Goal: Task Accomplishment & Management: Complete application form

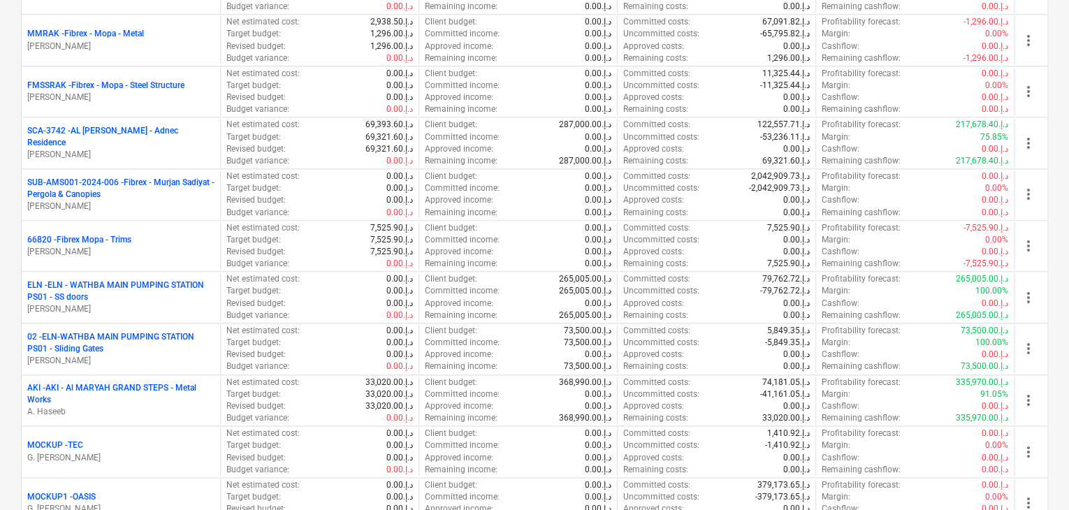
scroll to position [839, 0]
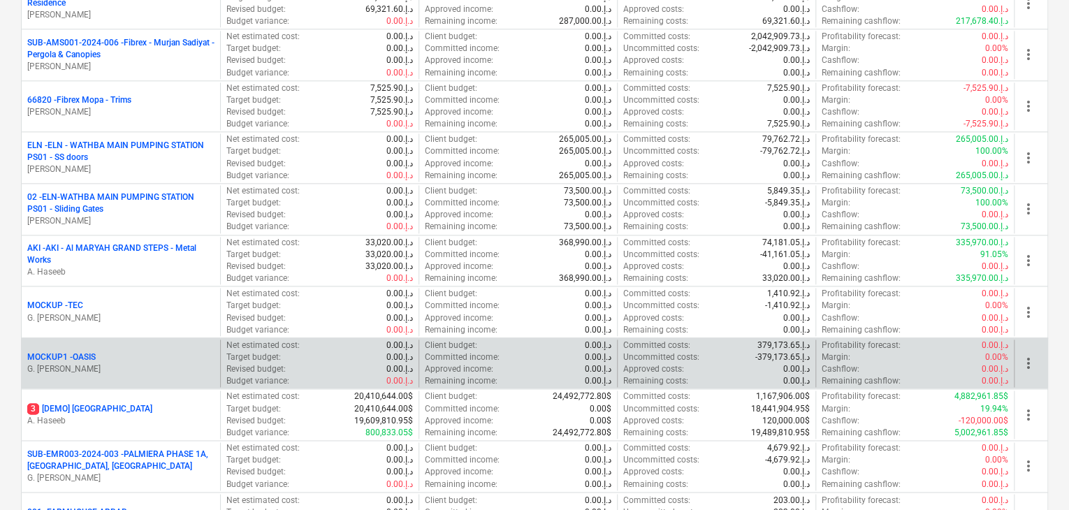
click at [146, 363] on p "G. [PERSON_NAME]" at bounding box center [120, 369] width 187 height 12
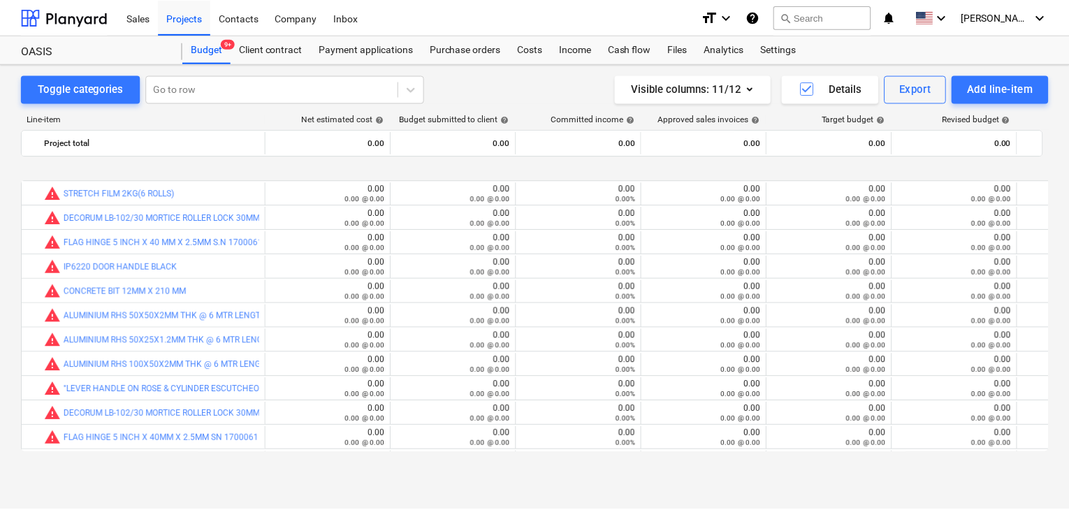
scroll to position [1275, 0]
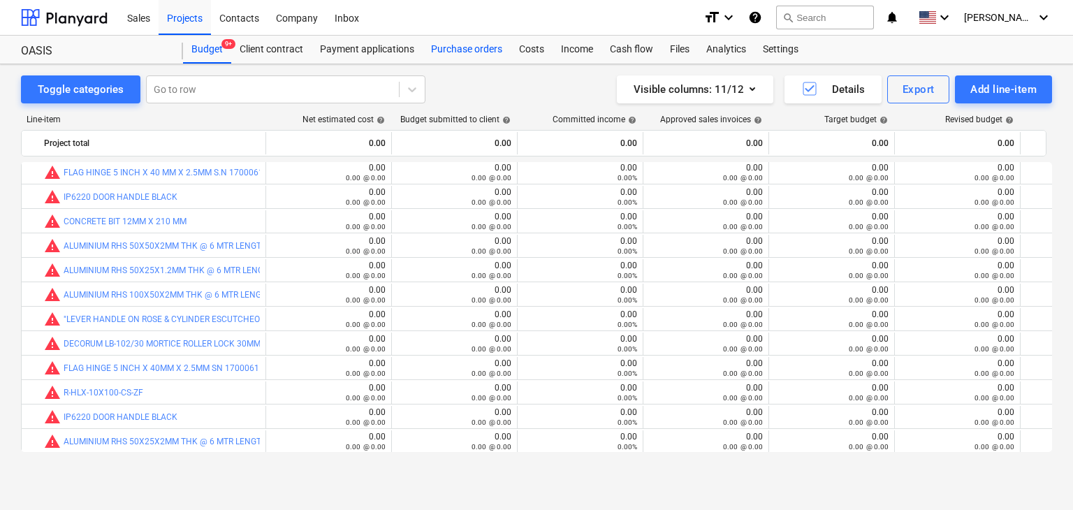
click at [442, 60] on div "Purchase orders" at bounding box center [467, 50] width 88 height 28
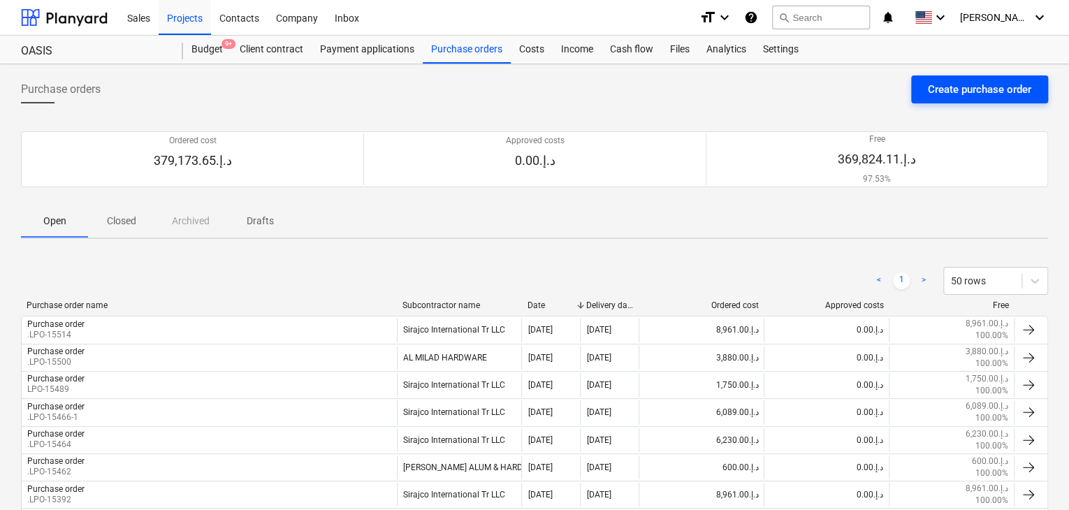
click at [960, 90] on div "Create purchase order" at bounding box center [979, 89] width 103 height 18
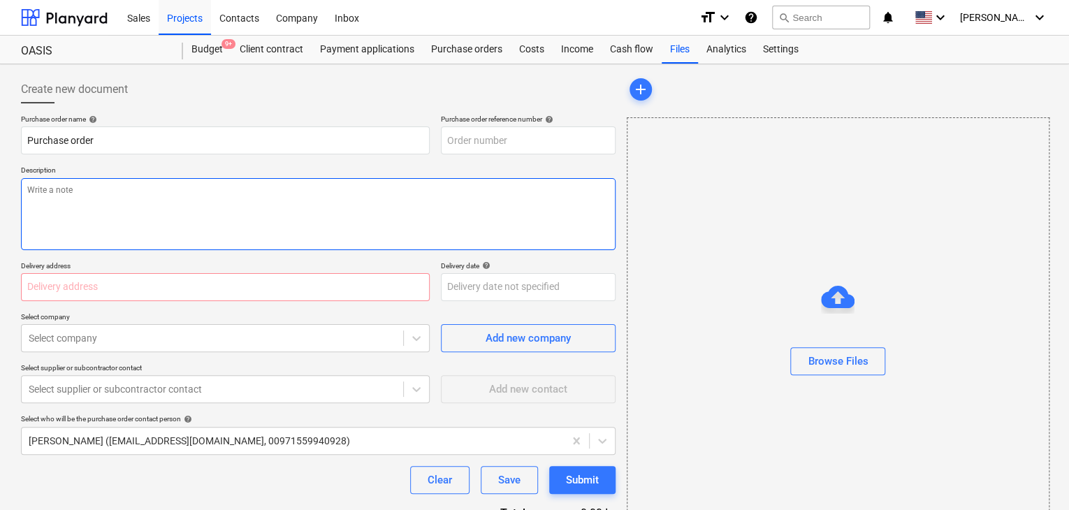
click at [382, 181] on textarea at bounding box center [318, 214] width 595 height 72
type textarea "x"
type input "MOCKUP1-PO-056"
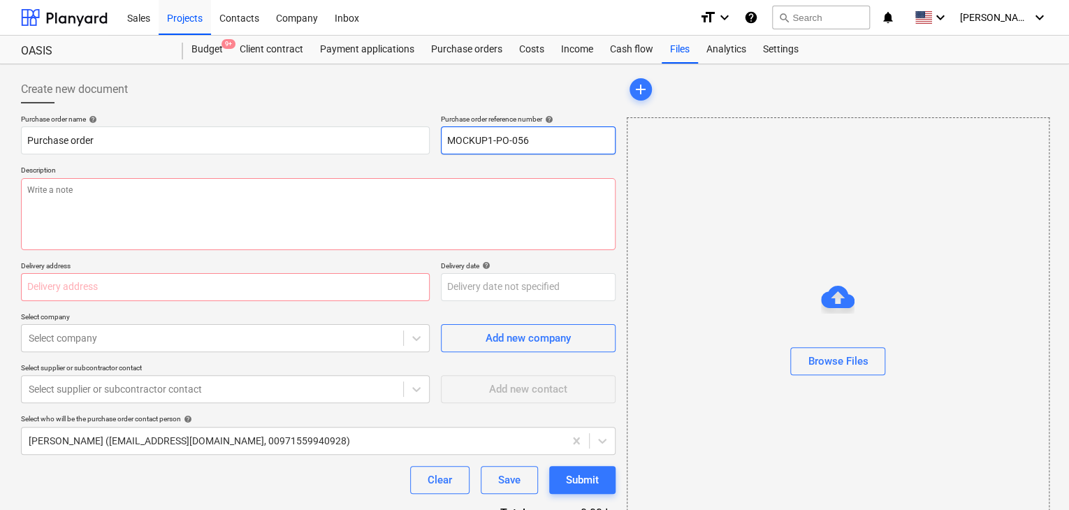
drag, startPoint x: 535, startPoint y: 140, endPoint x: 406, endPoint y: 121, distance: 130.7
click at [406, 121] on div "Purchase order name help Purchase order Purchase order reference number help MO…" at bounding box center [318, 135] width 595 height 40
type textarea "x"
type input "."
type textarea "x"
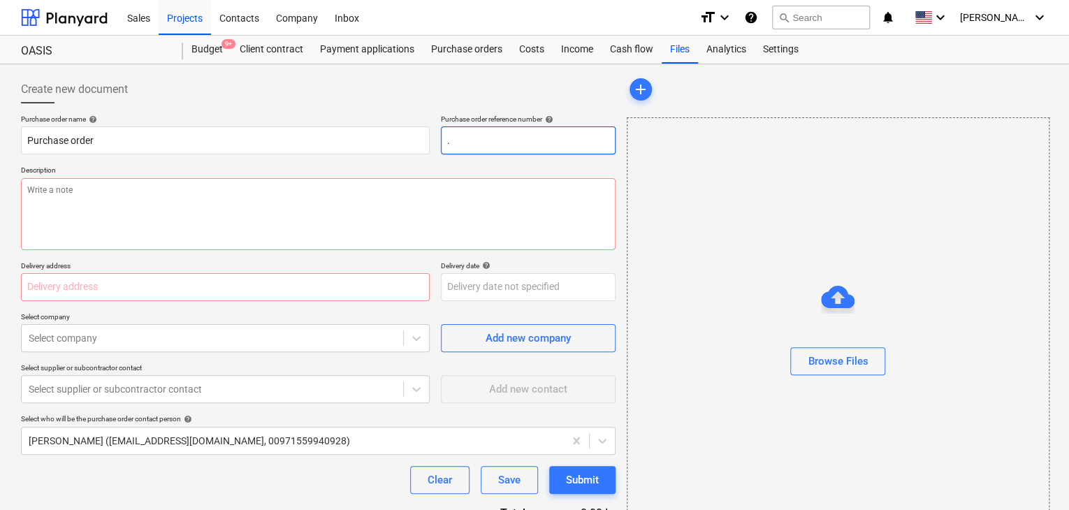
type input ".L"
type textarea "x"
type input ".LP"
type textarea "x"
type input ".LPO"
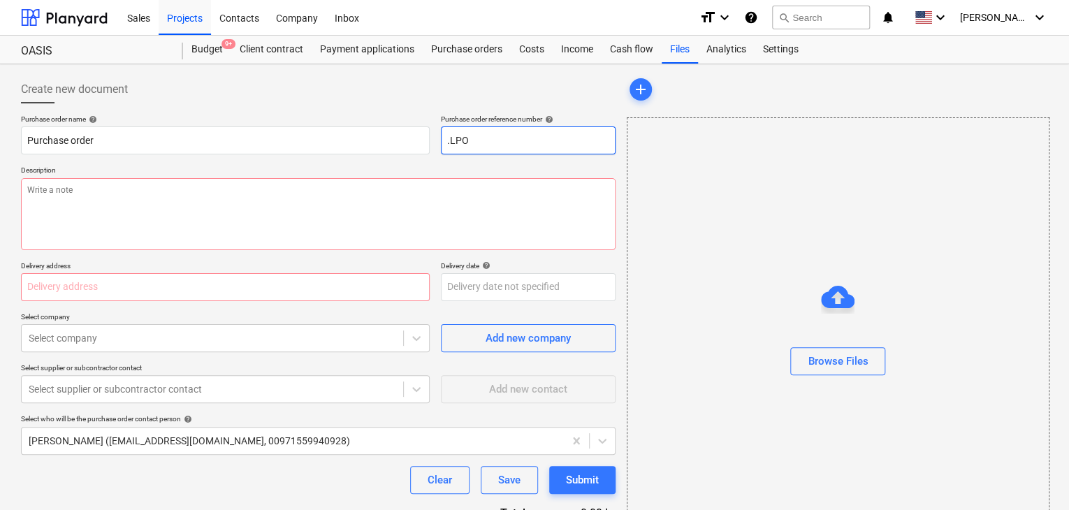
type textarea "x"
type input ".LPO-"
type textarea "x"
type input ".LPO-1"
type textarea "x"
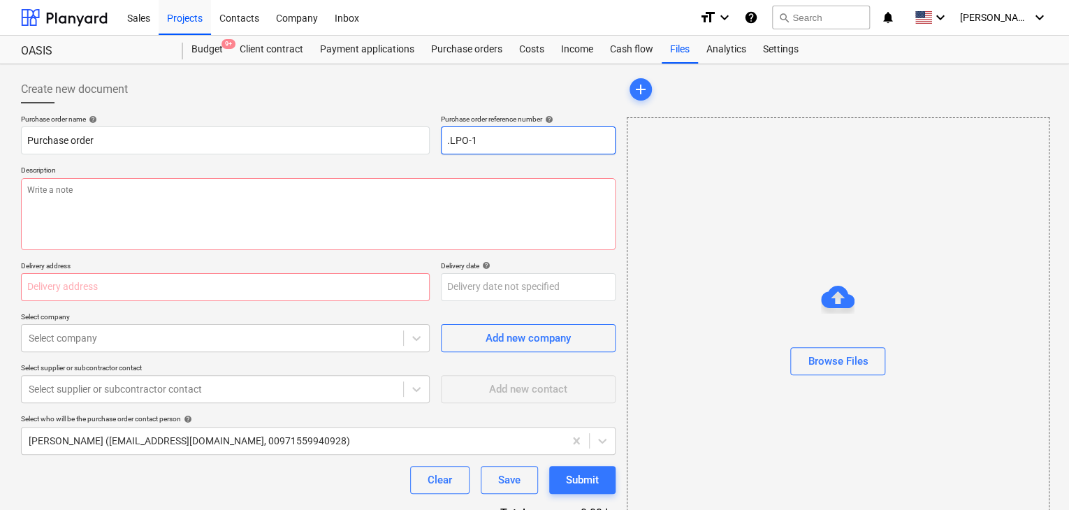
type input ".LPO-15"
type textarea "x"
type input ".LPO-155"
type textarea "x"
type input ".LPO-1551"
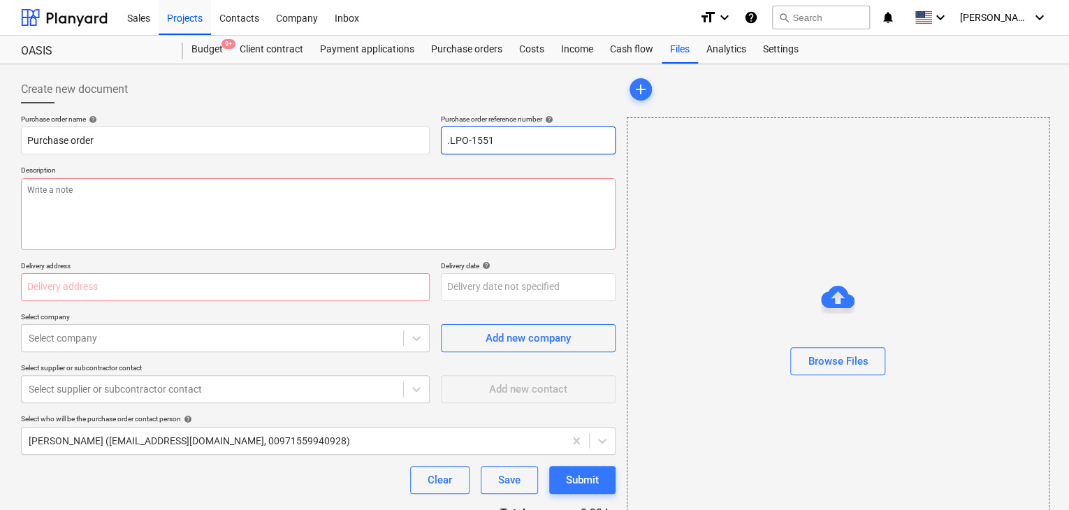
type textarea "x"
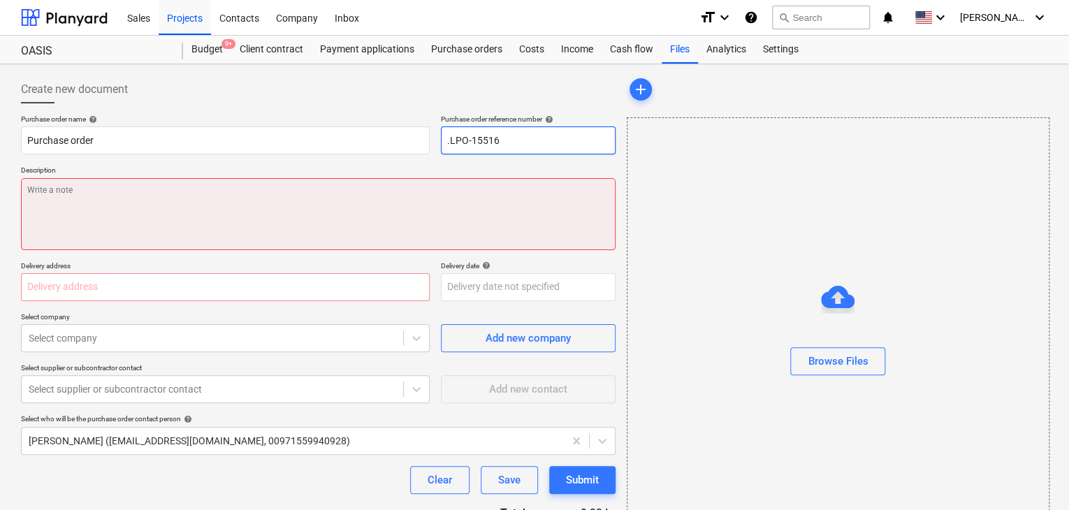
type input ".LPO-15516"
click at [157, 243] on textarea at bounding box center [318, 214] width 595 height 72
type textarea "x"
type textarea "O"
type textarea "x"
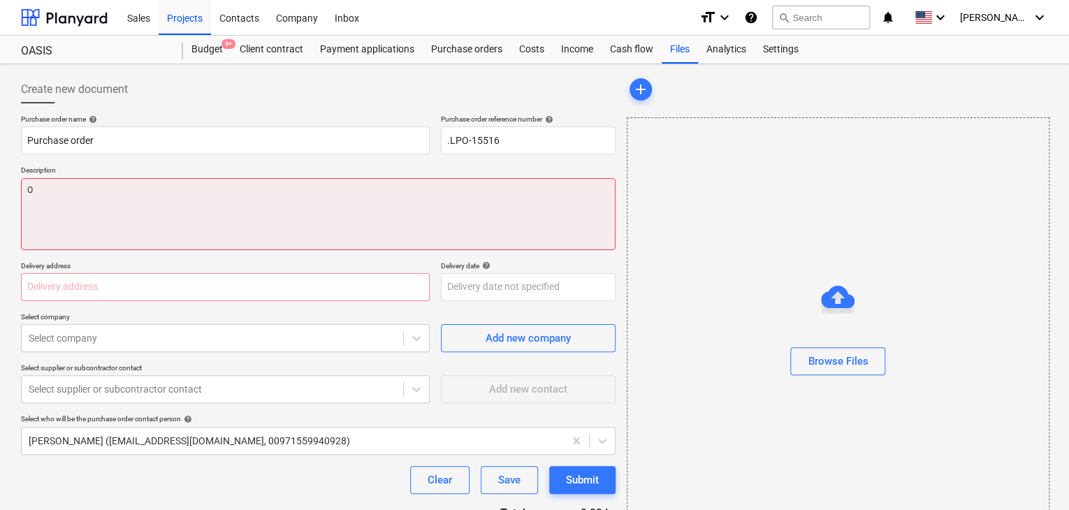
type textarea "OA"
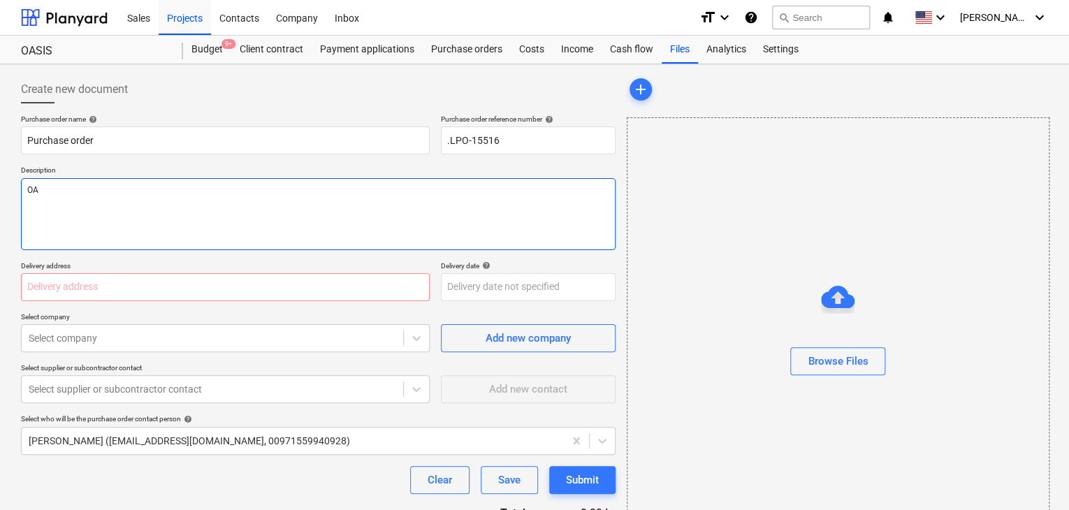
type textarea "x"
type textarea "OAS"
type textarea "x"
type textarea "OASI"
type textarea "x"
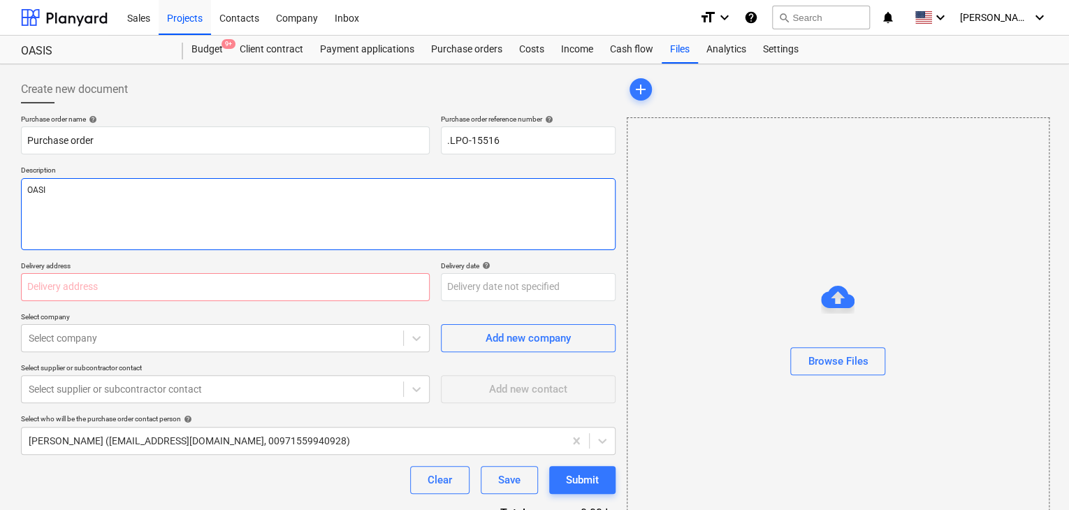
type textarea "OASIS"
type textarea "x"
type textarea "OASIS-"
type textarea "x"
type textarea "OASIS-G"
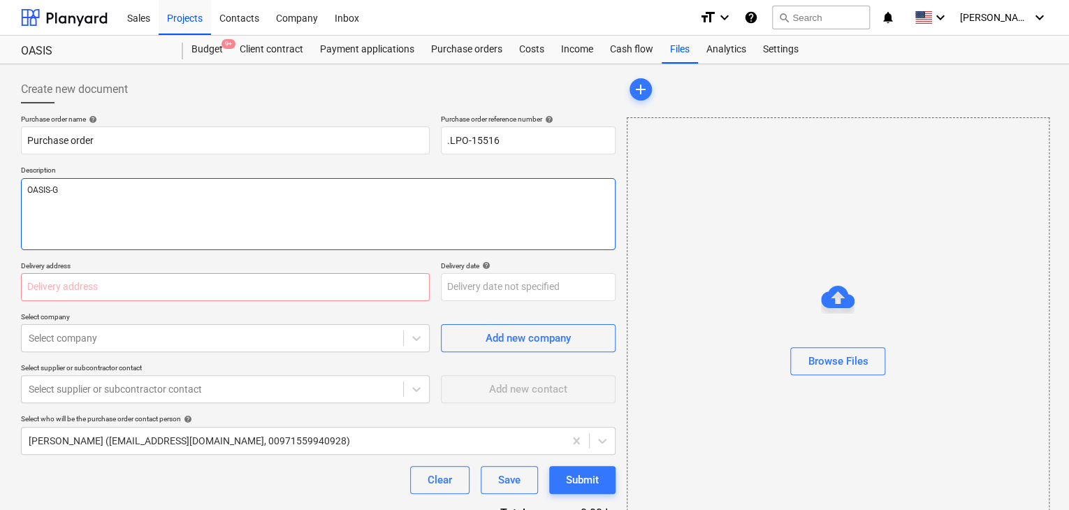
type textarea "x"
type textarea "OASIS-[GEOGRAPHIC_DATA]"
type textarea "x"
type textarea "OASIS-GAT"
type textarea "x"
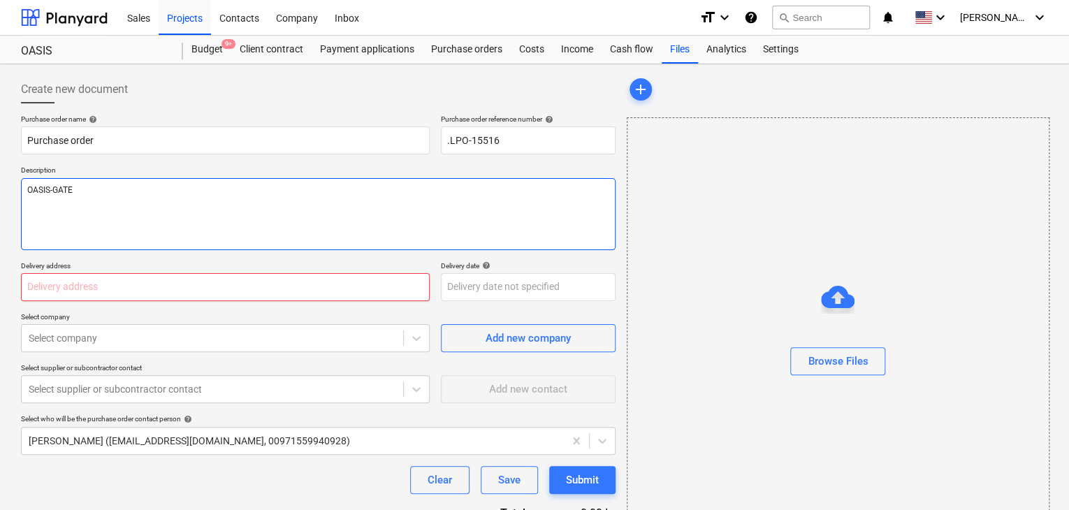
type textarea "OASIS-GATE"
click at [117, 280] on input "text" at bounding box center [225, 287] width 409 height 28
type textarea "x"
type input "L"
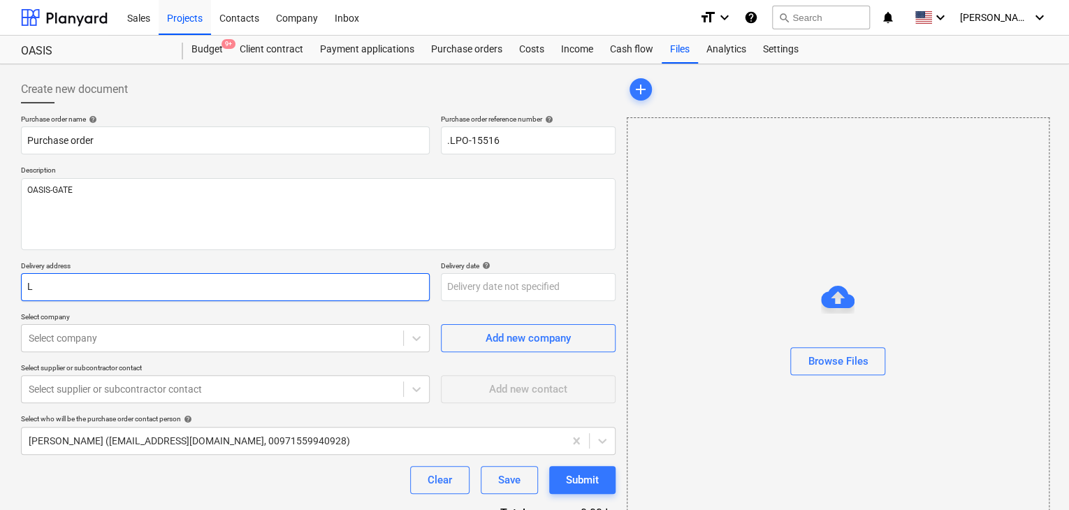
type textarea "x"
type input "LU"
type textarea "x"
type input "LUC"
type textarea "x"
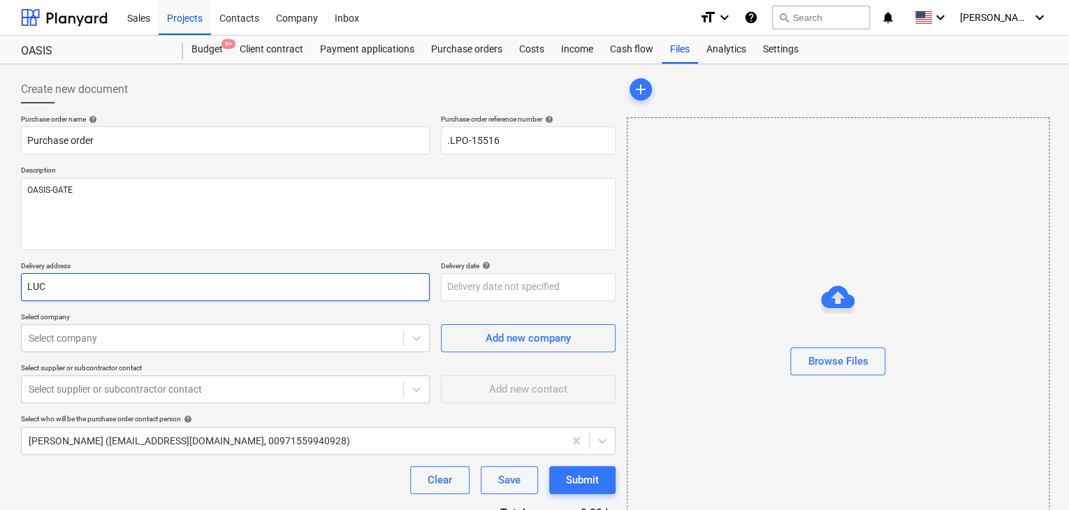
type input "LUCK"
type textarea "x"
type input "LUCKY"
type textarea "x"
type input "LUCKY"
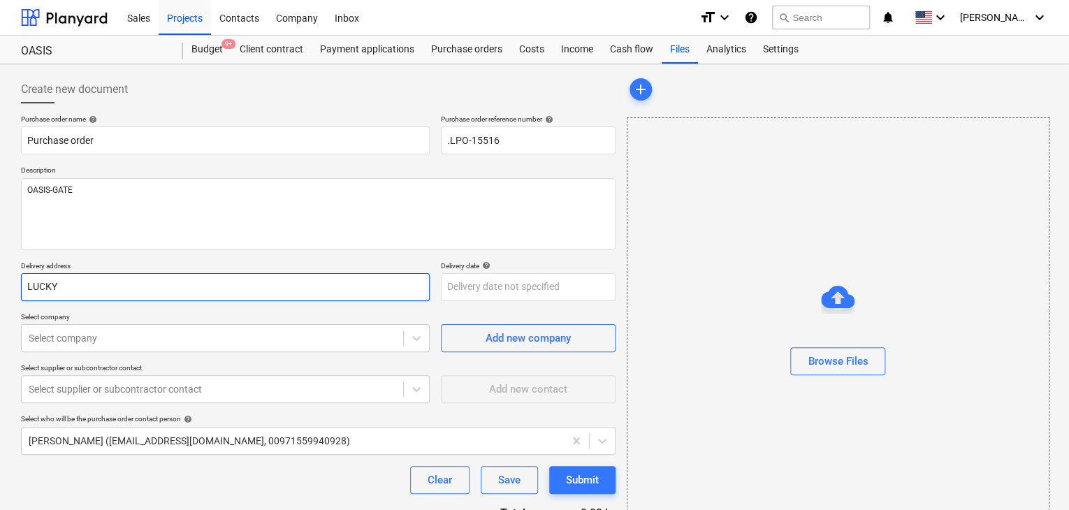
type textarea "x"
type input "LUCKY E"
type textarea "x"
type input "LUCKY EN"
type textarea "x"
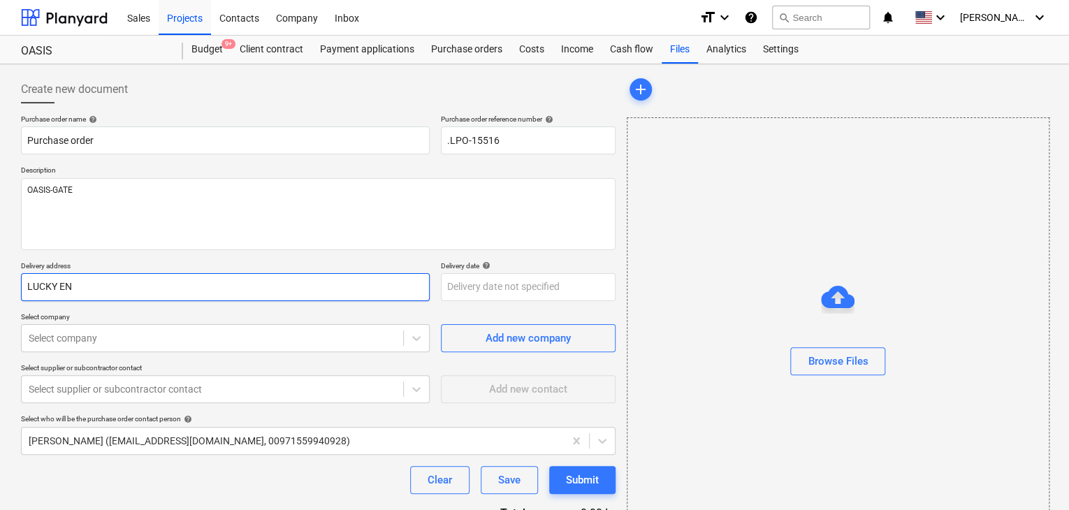
type input "LUCKY ENG"
type textarea "x"
type input "LUCKY ENGI"
type textarea "x"
type input "LUCKY ENGIN"
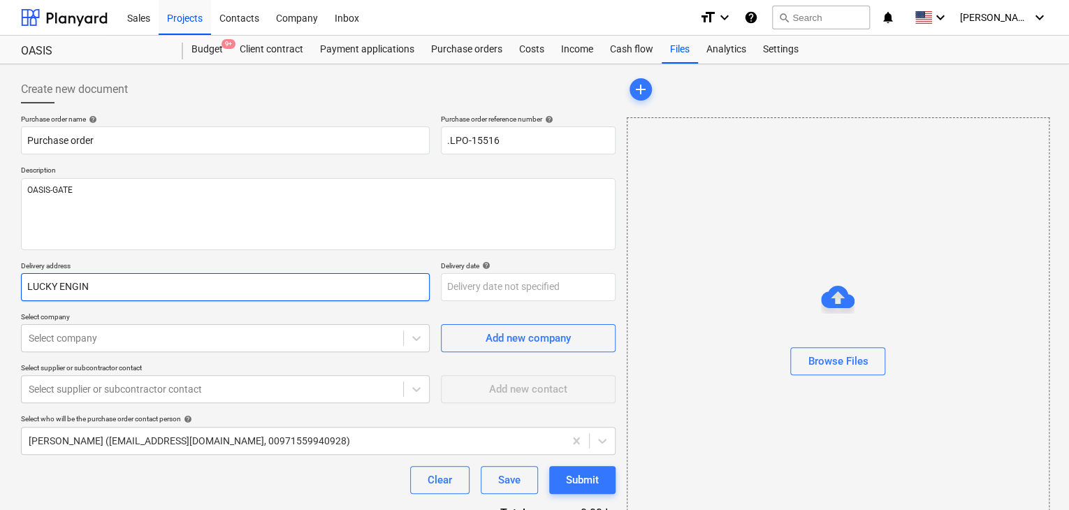
type textarea "x"
type input "LUCKY ENGINE"
type textarea "x"
type input "LUCKY ENGINEE"
type textarea "x"
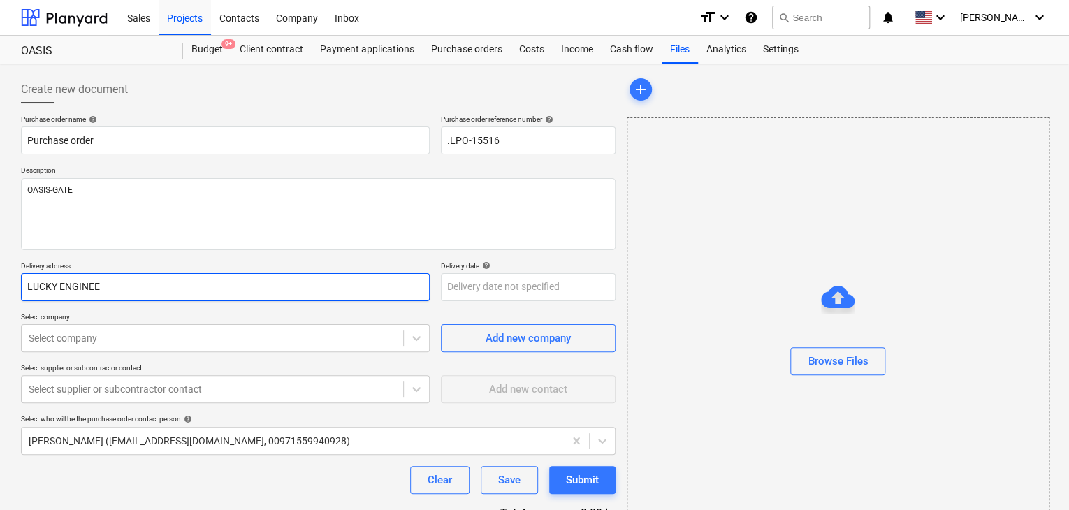
type input "LUCKY ENGINEEI"
type textarea "x"
type input "LUCKY ENGINEE"
type textarea "x"
type input "LUCKY ENGINEER"
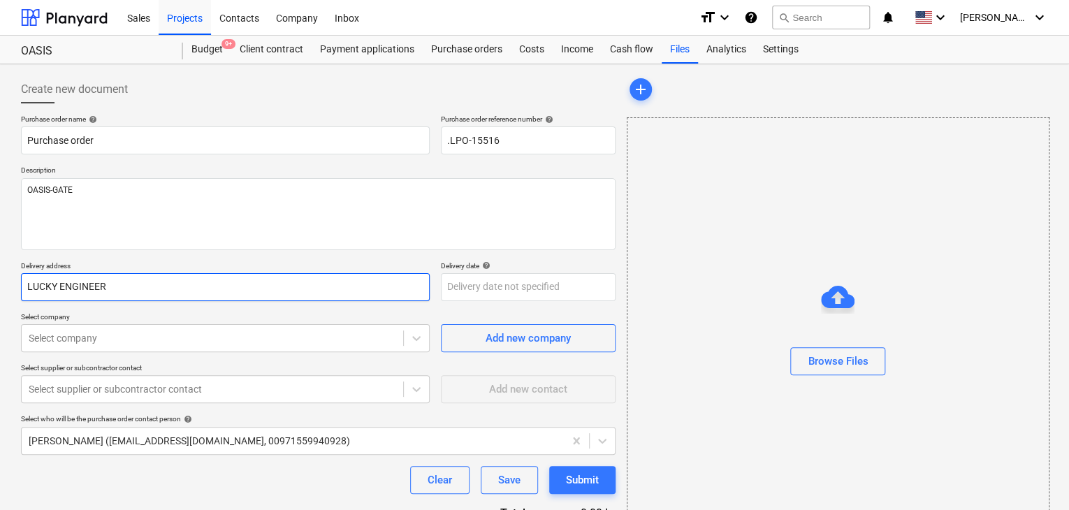
type textarea "x"
type input "LUCKY ENGINEERI"
type textarea "x"
type input "LUCKY ENGINEERIN"
type textarea "x"
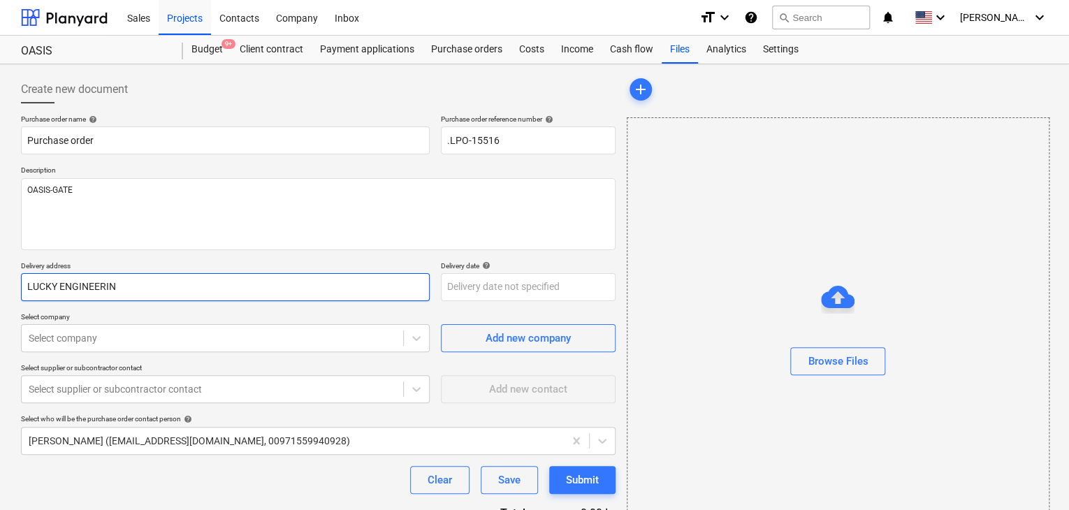
type input "LUCKY ENGINEERING"
type textarea "x"
type input "LUCKY ENGINEERING"
type textarea "x"
type input "LUCKY ENGINEERING S"
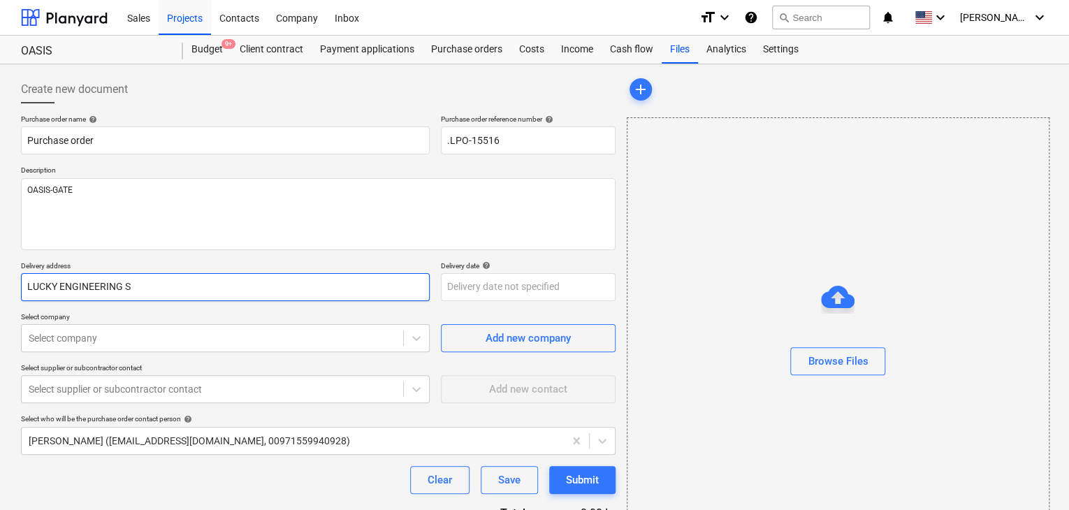
type textarea "x"
type input "LUCKY ENGINEERING SE"
type textarea "x"
type input "LUCKY ENGINEERING SER"
type textarea "x"
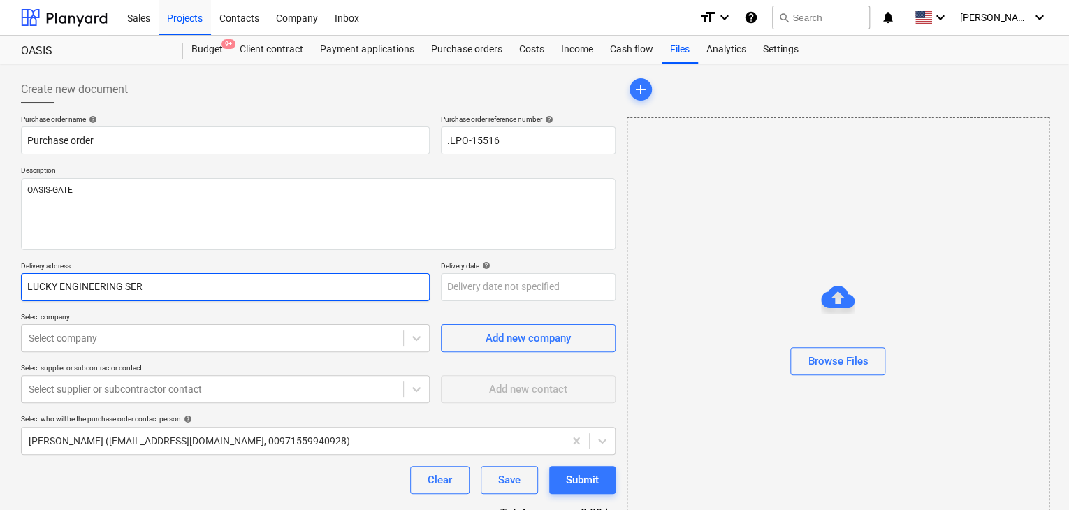
type input "LUCKY ENGINEERING SERV"
type textarea "x"
type input "LUCKY ENGINEERING SERVI"
type textarea "x"
type input "LUCKY ENGINEERING SERVIC"
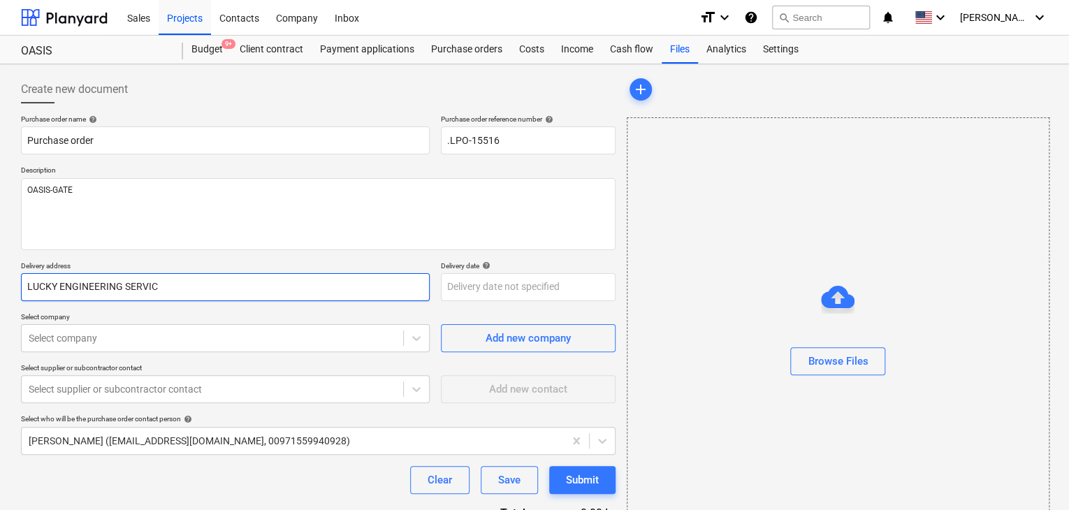
type textarea "x"
type input "LUCKY ENGINEERING SERVICE"
type textarea "x"
type input "LUCKY ENGINEERING SERVICES"
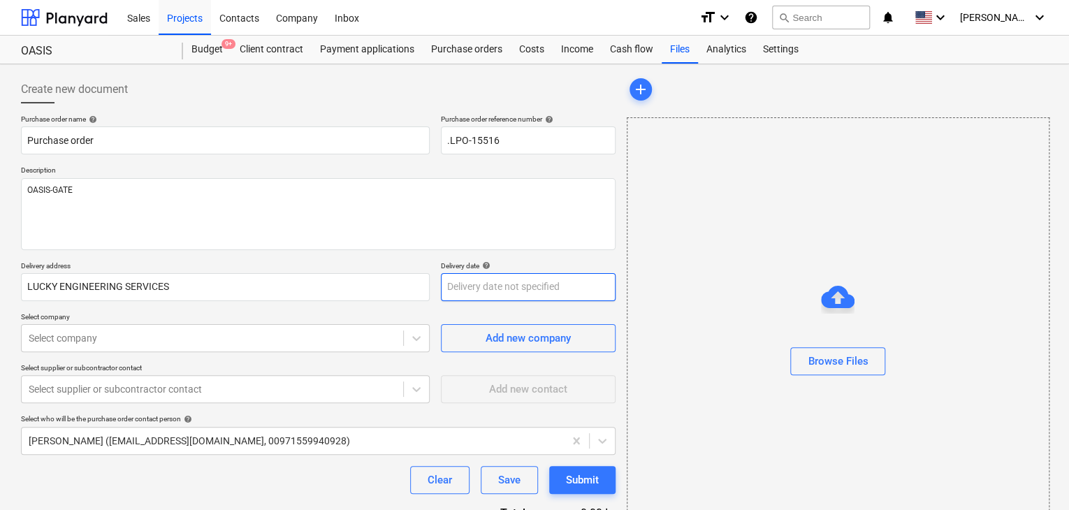
click at [491, 277] on body "Sales Projects Contacts Company Inbox format_size keyboard_arrow_down help sear…" at bounding box center [534, 255] width 1069 height 510
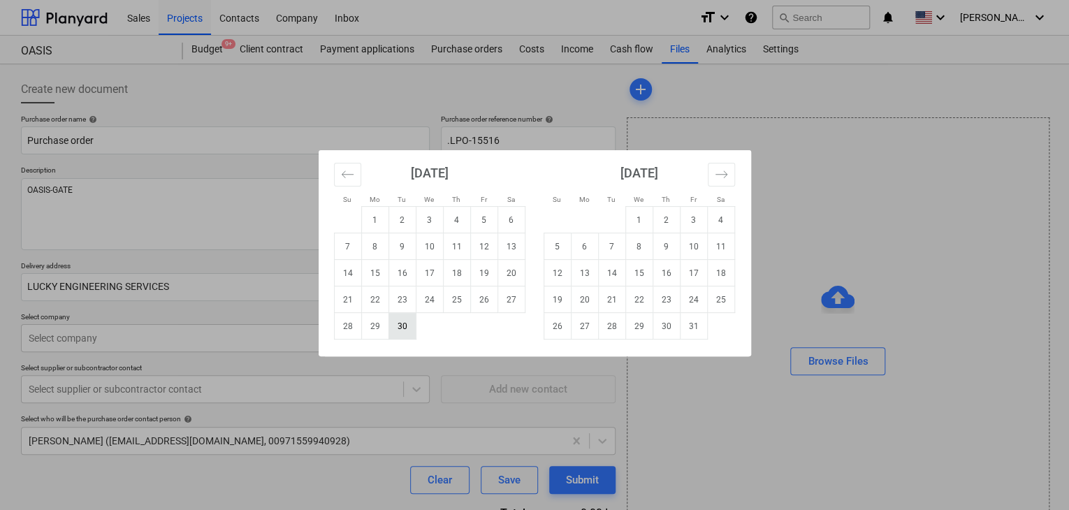
click at [409, 326] on td "30" at bounding box center [402, 326] width 27 height 27
type textarea "x"
type input "[DATE]"
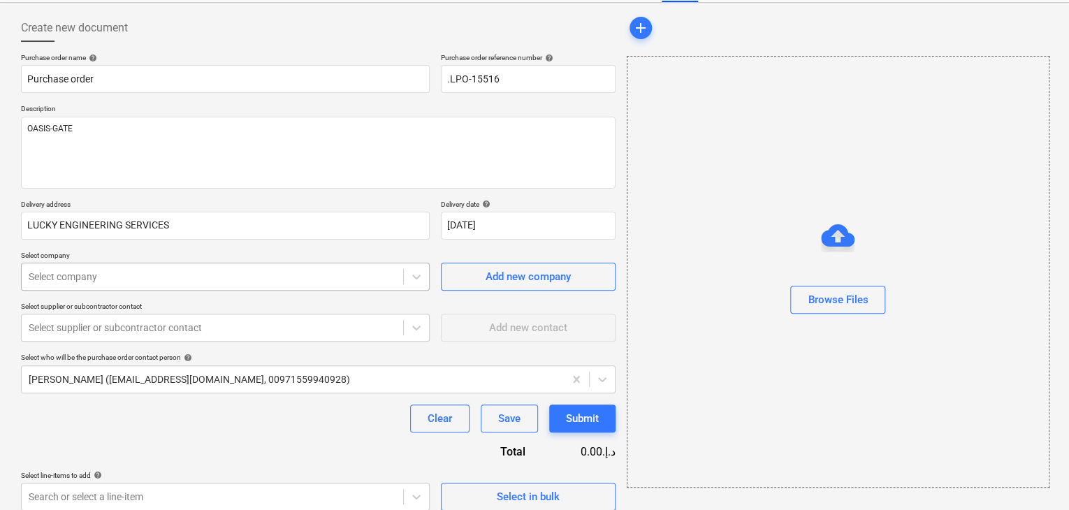
click at [183, 329] on body "Sales Projects Contacts Company Inbox format_size keyboard_arrow_down help sear…" at bounding box center [534, 193] width 1069 height 510
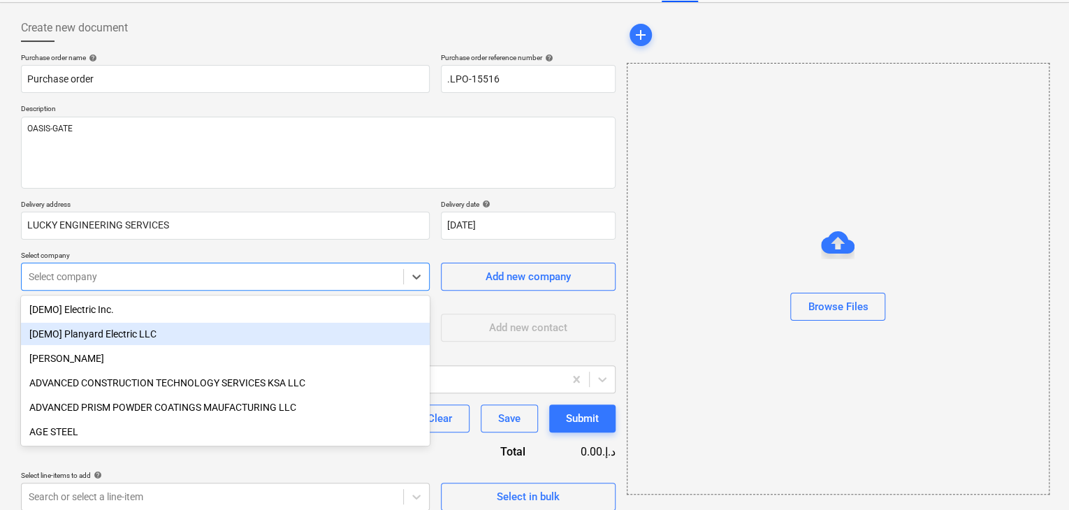
scroll to position [65, 0]
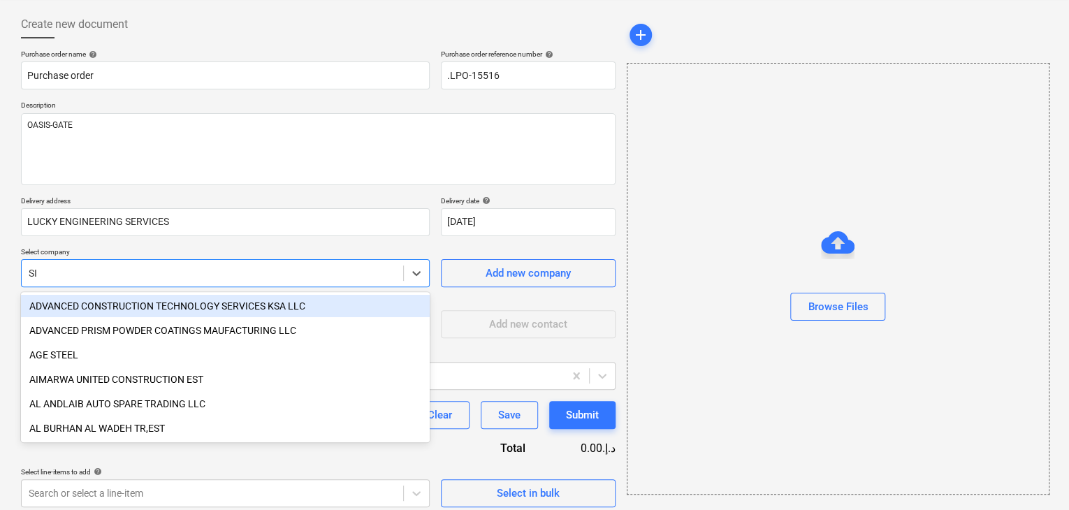
type input "SIR"
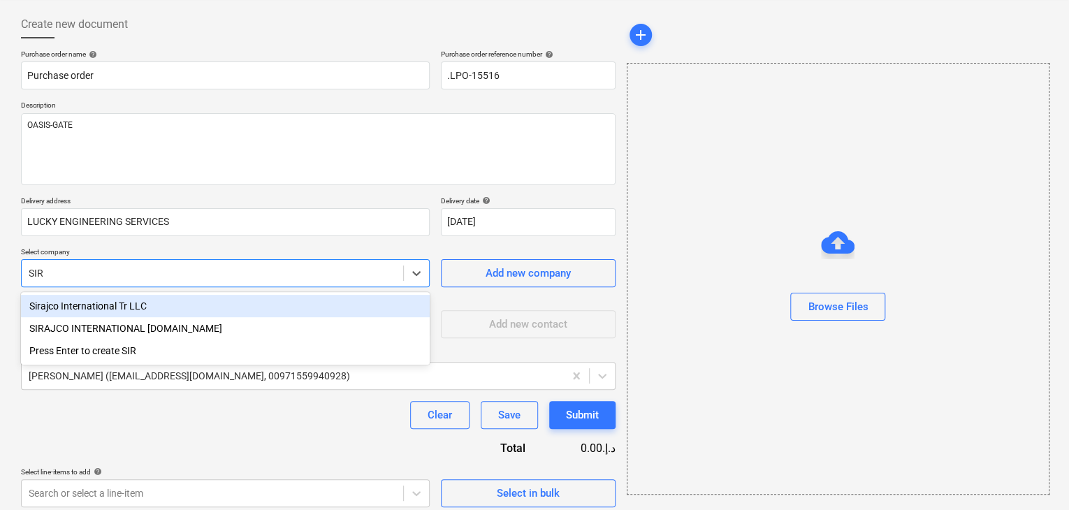
click at [179, 305] on div "Sirajco International Tr LLC" at bounding box center [225, 306] width 409 height 22
type textarea "x"
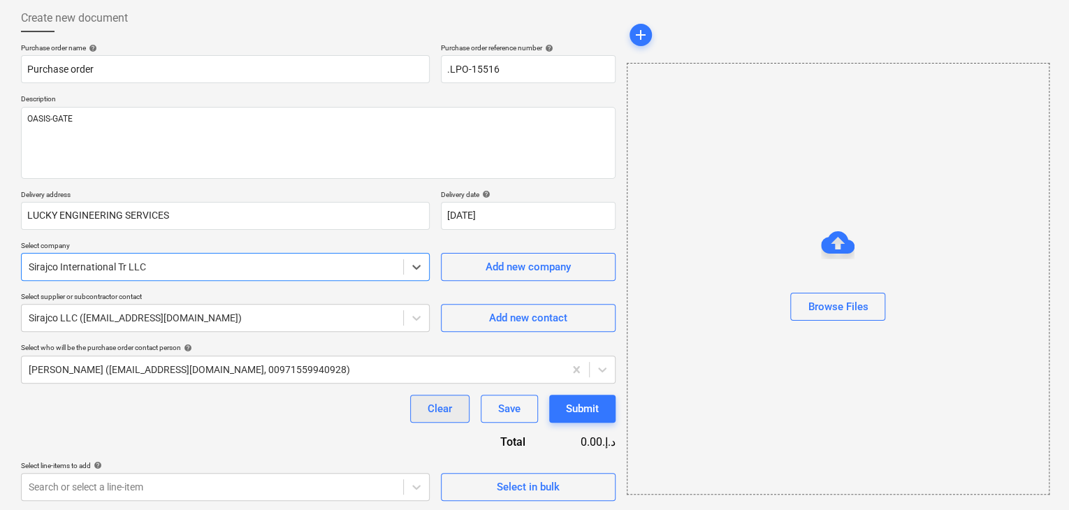
scroll to position [73, 0]
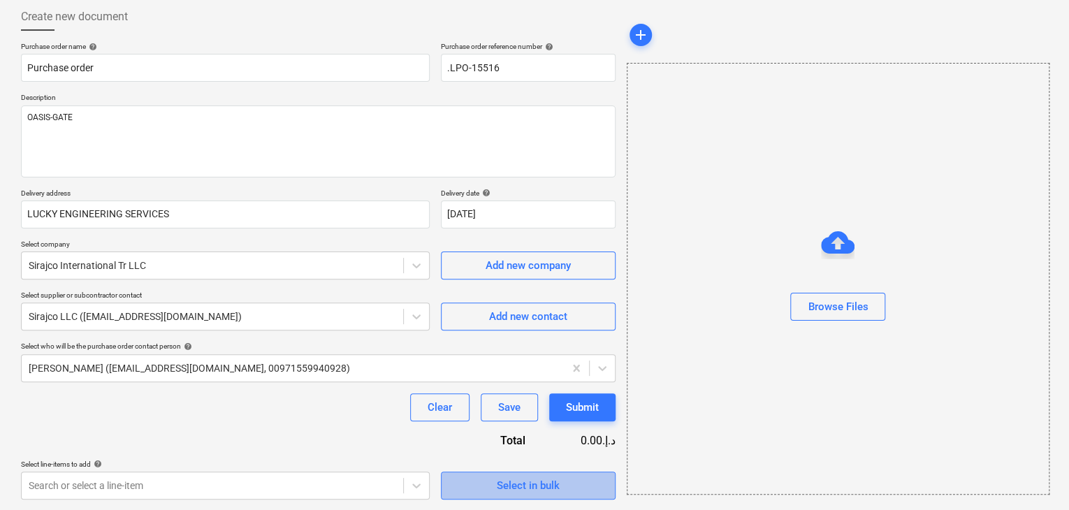
click at [499, 490] on div "Select in bulk" at bounding box center [528, 486] width 63 height 18
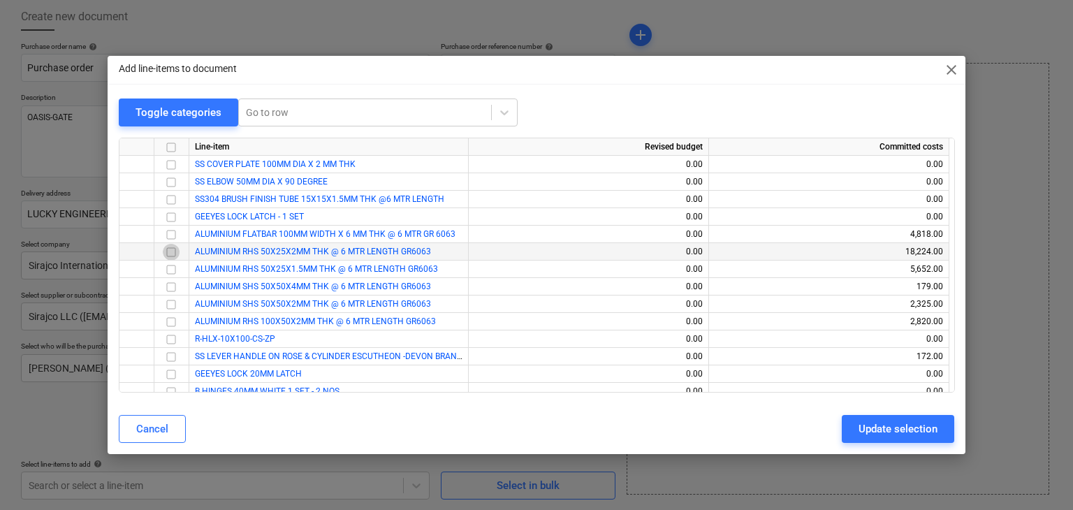
click at [168, 253] on input "checkbox" at bounding box center [171, 252] width 17 height 17
click at [175, 269] on input "checkbox" at bounding box center [171, 269] width 17 height 17
click at [858, 433] on button "Update selection" at bounding box center [898, 429] width 113 height 28
type textarea "x"
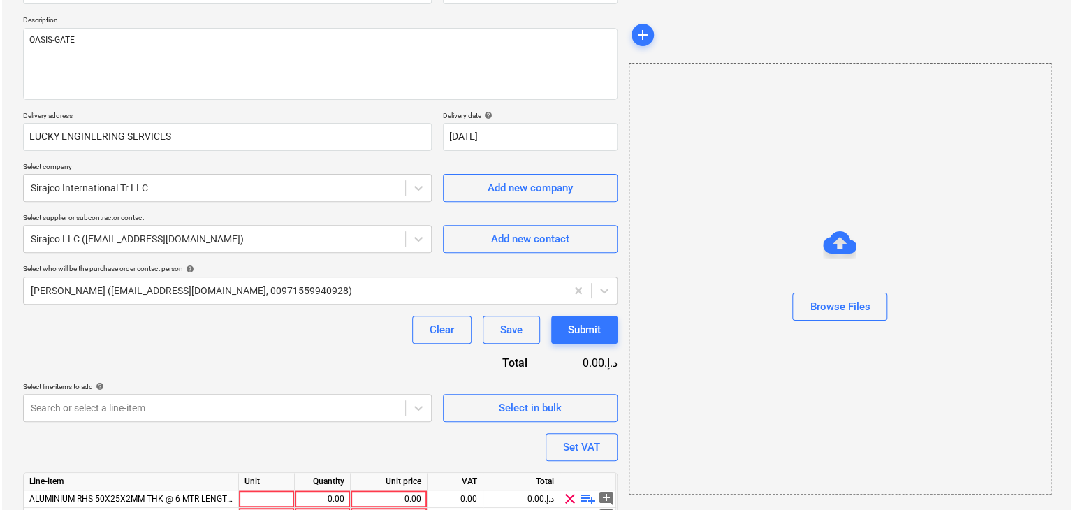
scroll to position [222, 0]
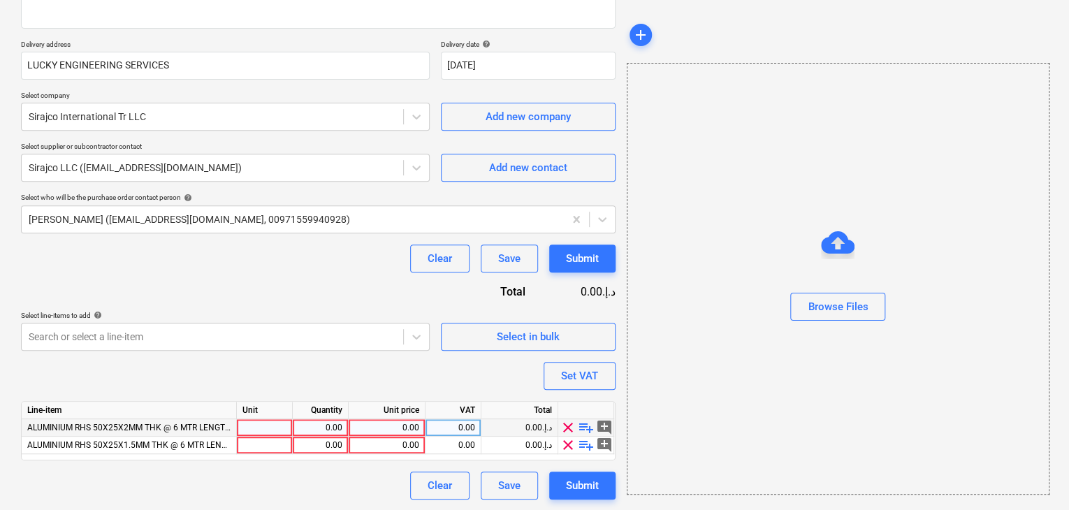
click at [249, 423] on div at bounding box center [265, 427] width 56 height 17
type input "NOS"
type textarea "x"
click at [236, 450] on div "ALUMINIUM RHS 50X25X1.5MM THK @ 6 MTR LENGTH GR6063" at bounding box center [129, 445] width 215 height 17
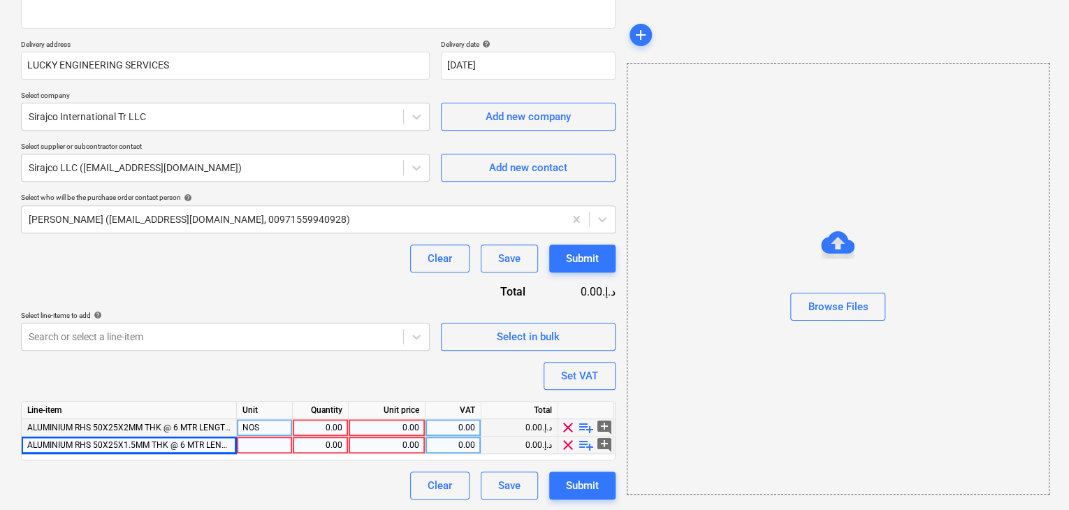
click at [260, 445] on div at bounding box center [265, 445] width 56 height 17
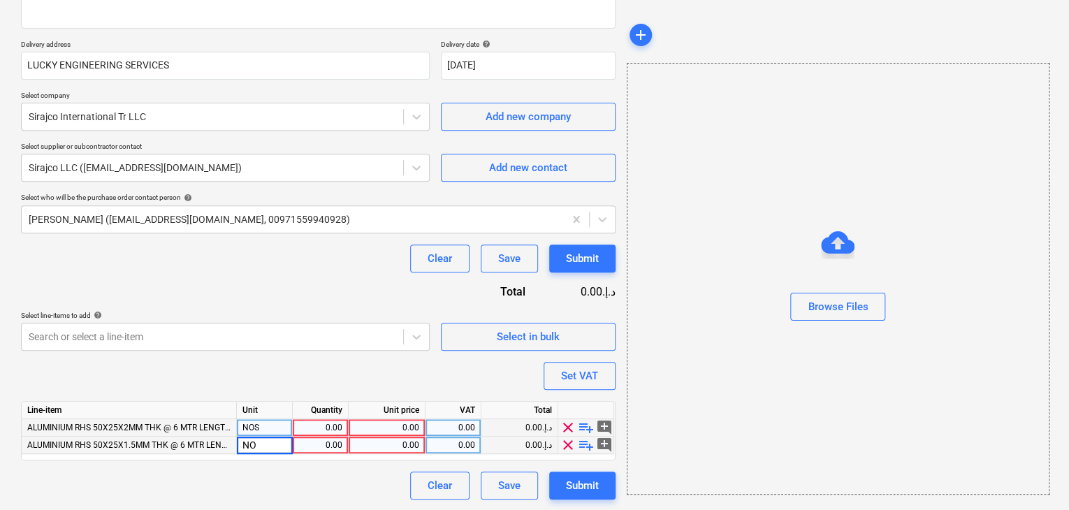
type input "NOS"
type textarea "x"
click at [317, 437] on div "0.00" at bounding box center [320, 445] width 44 height 17
click at [321, 426] on div "0.00" at bounding box center [320, 427] width 44 height 17
type input "400"
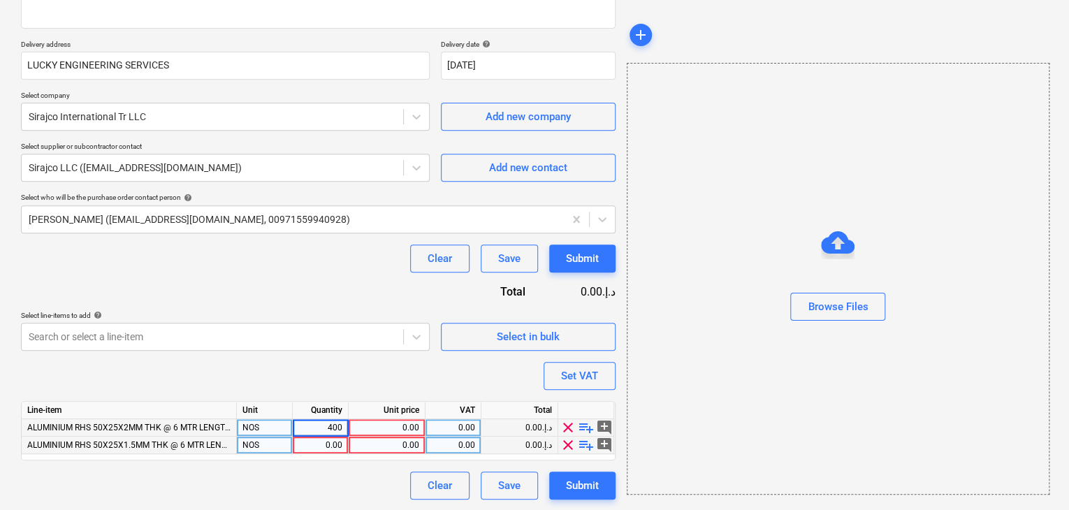
type textarea "x"
type input "45"
type textarea "x"
click at [391, 424] on div "0.00" at bounding box center [386, 427] width 65 height 17
type input "70"
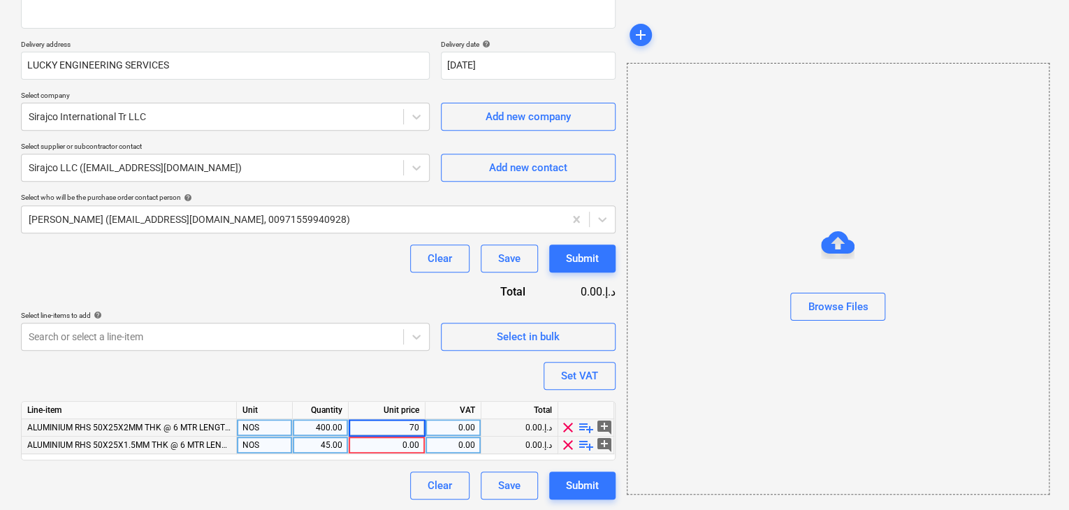
type textarea "x"
type input "53"
type textarea "x"
drag, startPoint x: 762, startPoint y: 392, endPoint x: 621, endPoint y: 380, distance: 142.4
click at [728, 392] on div "Browse Files" at bounding box center [838, 279] width 423 height 432
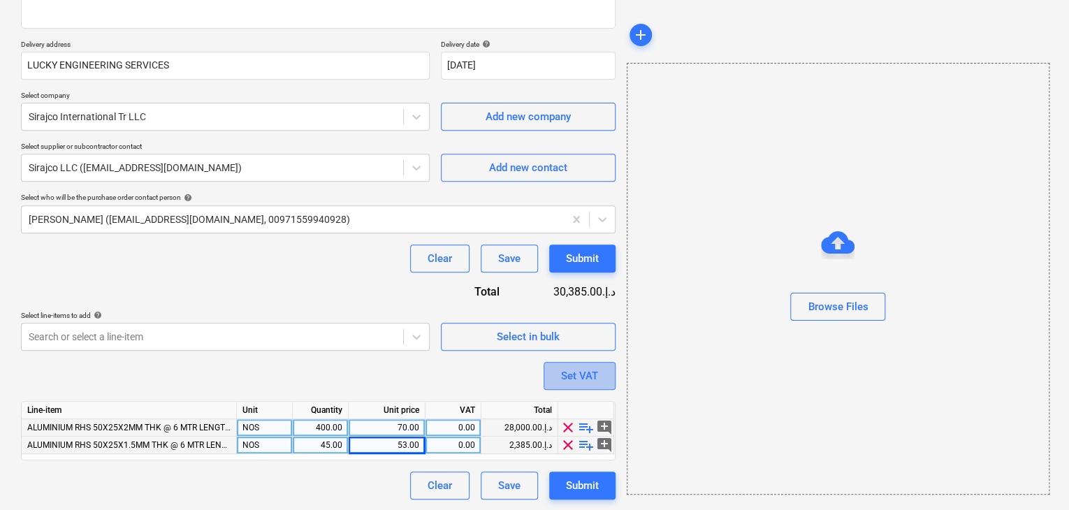
click at [601, 376] on button "Set VAT" at bounding box center [580, 376] width 72 height 28
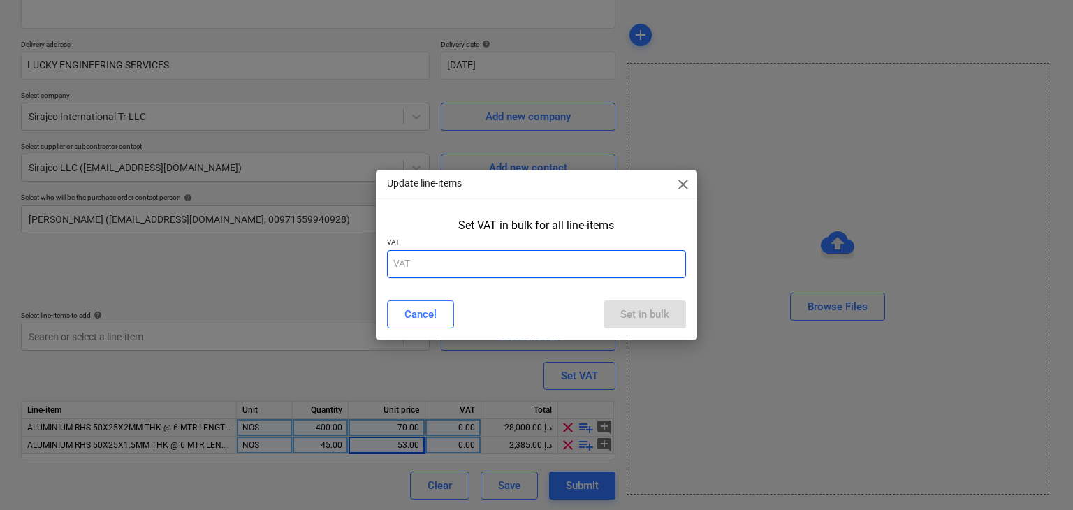
click at [486, 268] on input "text" at bounding box center [537, 264] width 300 height 28
type input "5"
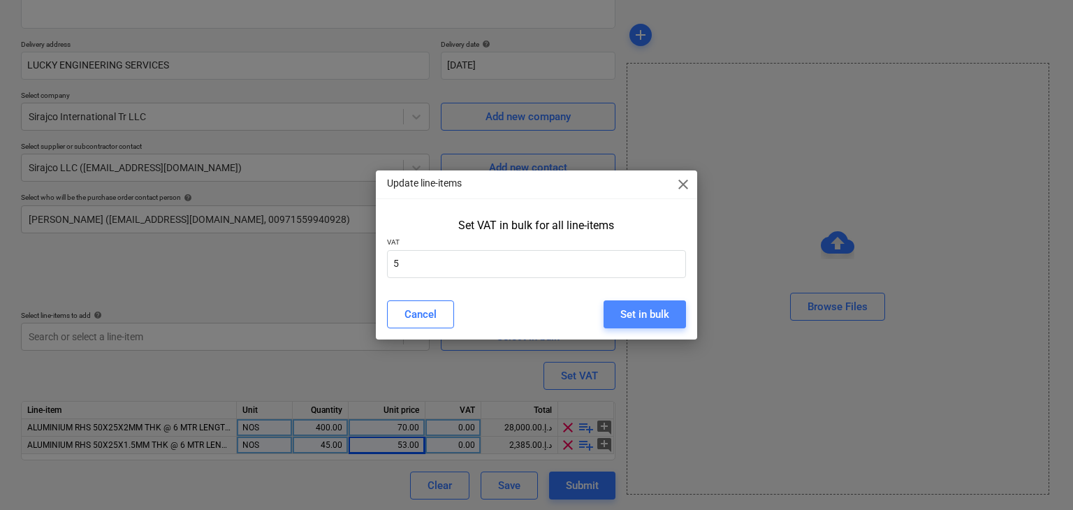
click at [651, 305] on div "Set in bulk" at bounding box center [645, 314] width 49 height 18
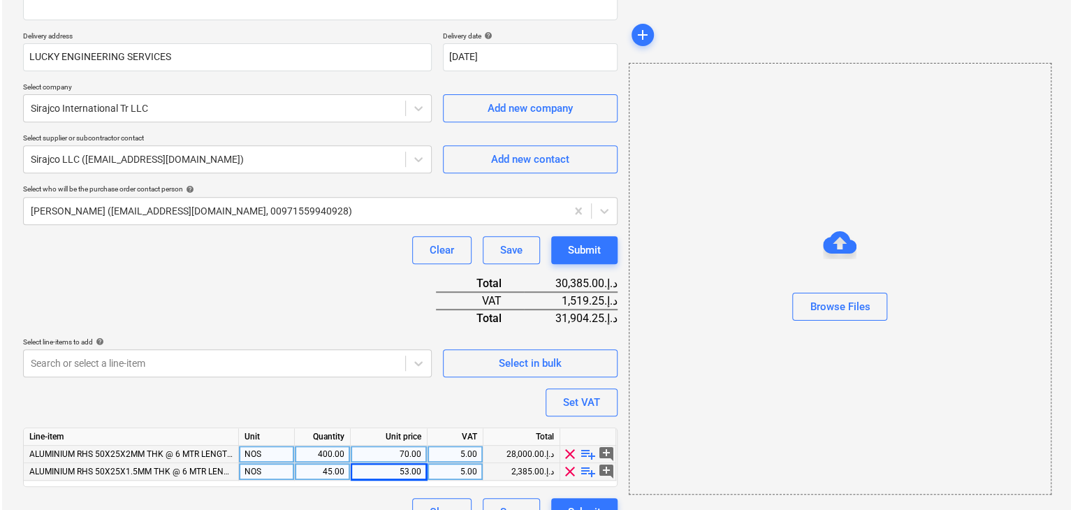
scroll to position [256, 0]
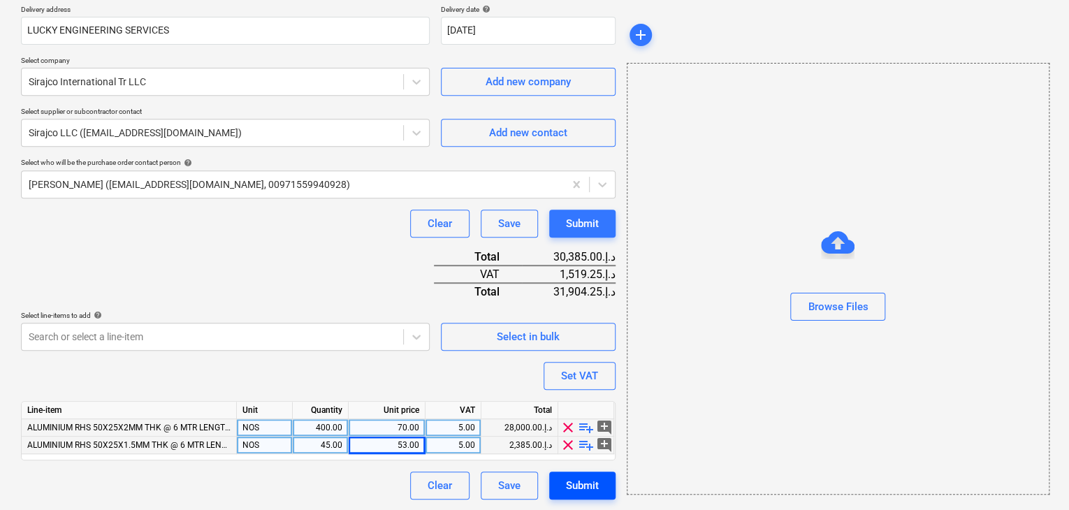
click at [581, 490] on div "Submit" at bounding box center [582, 486] width 33 height 18
type textarea "x"
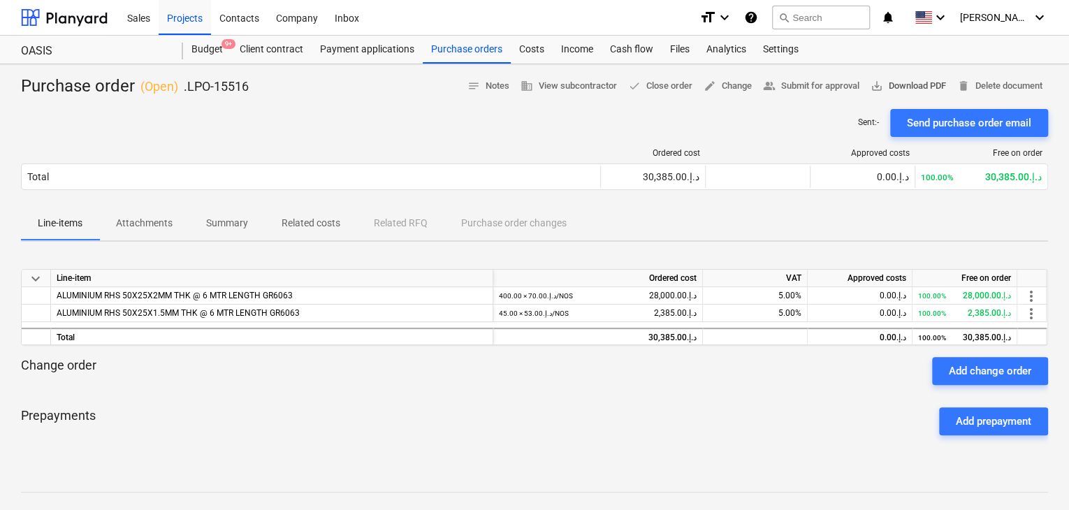
click at [916, 82] on span "save_alt Download PDF" at bounding box center [908, 86] width 75 height 16
